Goal: Navigation & Orientation: Find specific page/section

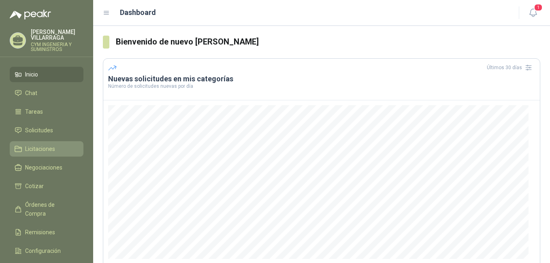
click at [54, 146] on span "Licitaciones" at bounding box center [40, 149] width 30 height 9
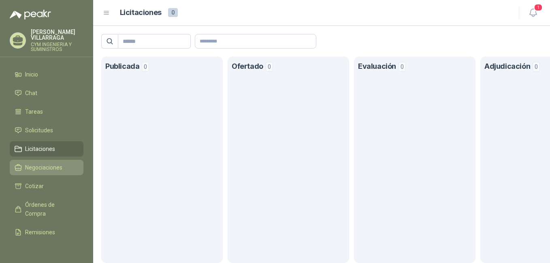
click at [41, 166] on span "Negociaciones" at bounding box center [43, 167] width 37 height 9
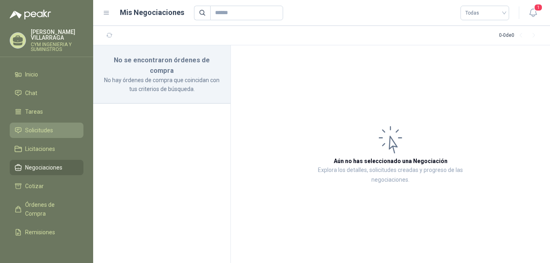
click at [29, 130] on span "Solicitudes" at bounding box center [39, 130] width 28 height 9
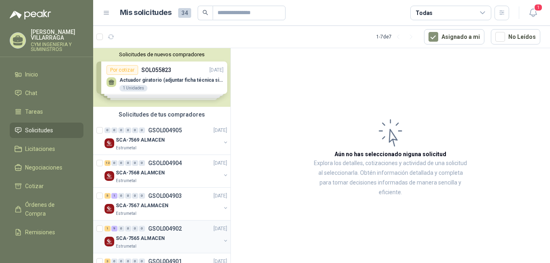
click at [164, 139] on div "SCA-7569 ALMACEN" at bounding box center [168, 140] width 105 height 10
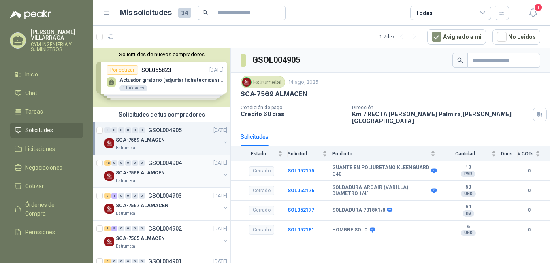
click at [169, 164] on p "GSOL004904" at bounding box center [165, 163] width 34 height 6
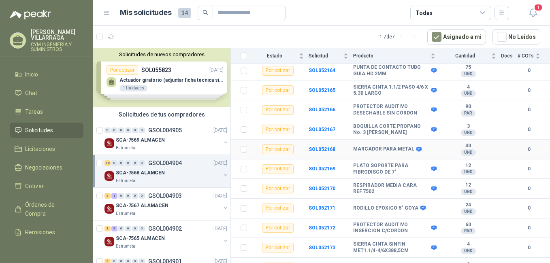
scroll to position [126, 0]
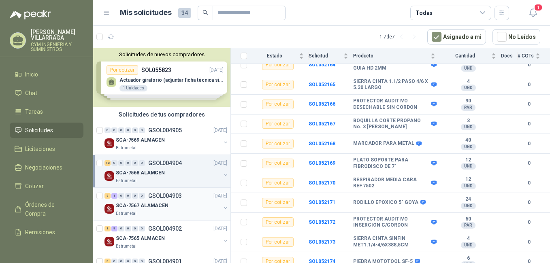
click at [158, 199] on p "GSOL004903" at bounding box center [165, 196] width 34 height 6
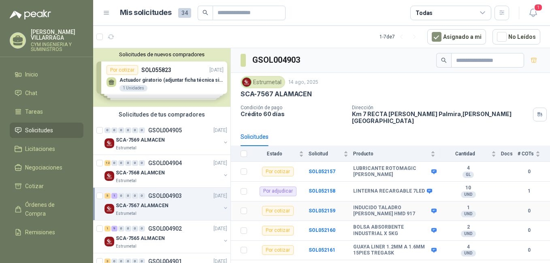
scroll to position [9, 0]
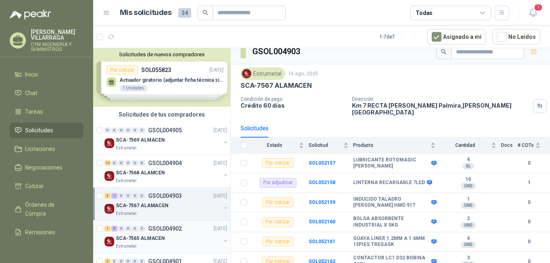
click at [142, 229] on div "0" at bounding box center [142, 229] width 6 height 6
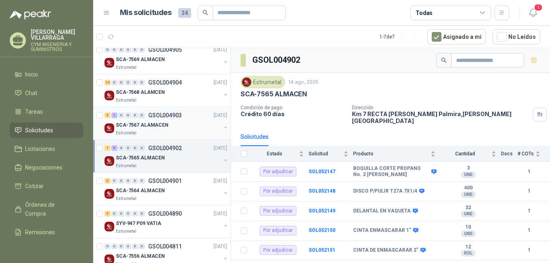
scroll to position [97, 0]
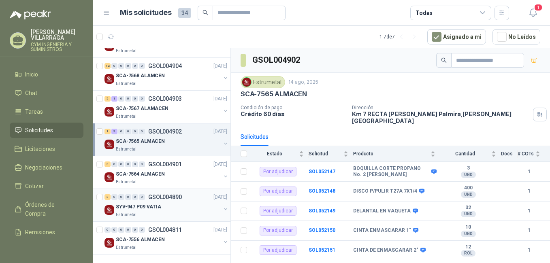
click at [161, 200] on p "GSOL004890" at bounding box center [165, 197] width 34 height 6
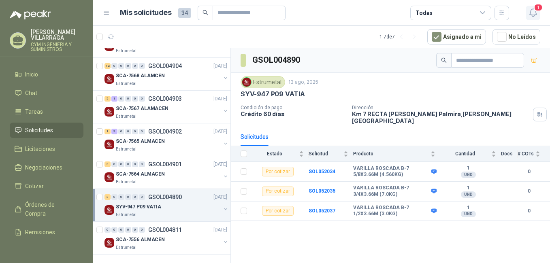
click at [533, 10] on icon "button" at bounding box center [533, 13] width 10 height 10
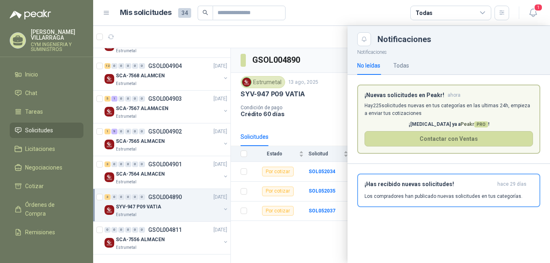
click at [313, 231] on div at bounding box center [321, 144] width 457 height 237
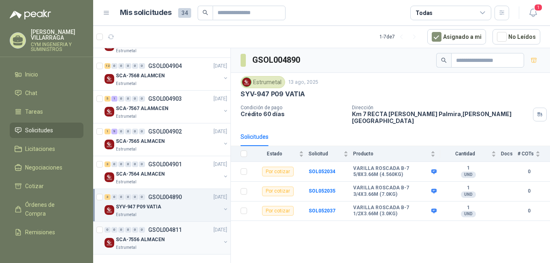
click at [114, 245] on div "SCA-7556 ALMACEN Estrumetal" at bounding box center [166, 243] width 124 height 16
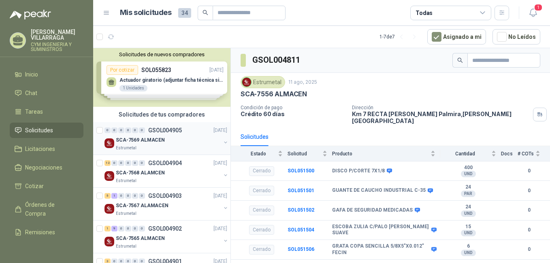
click at [154, 129] on p "GSOL004905" at bounding box center [165, 131] width 34 height 6
